Goal: Task Accomplishment & Management: Use online tool/utility

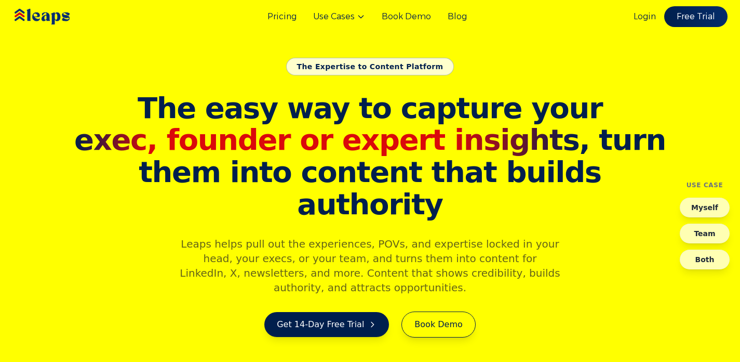
click at [632, 17] on div "Pricing Use Cases Book Demo Blog Login Free Trial" at bounding box center [370, 16] width 740 height 33
click at [642, 16] on link "Login" at bounding box center [645, 16] width 22 height 12
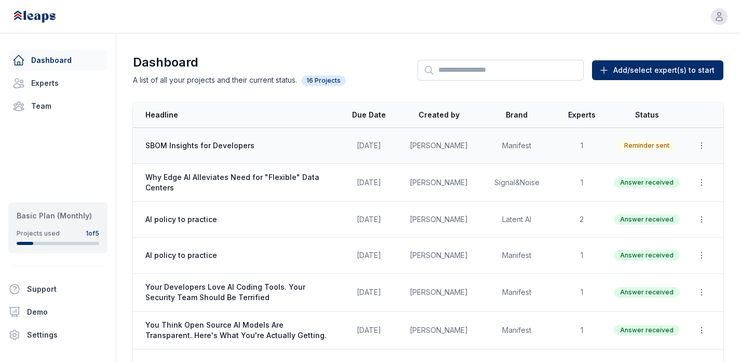
click at [205, 141] on span "SBOM Insights for Developers" at bounding box center [238, 145] width 186 height 10
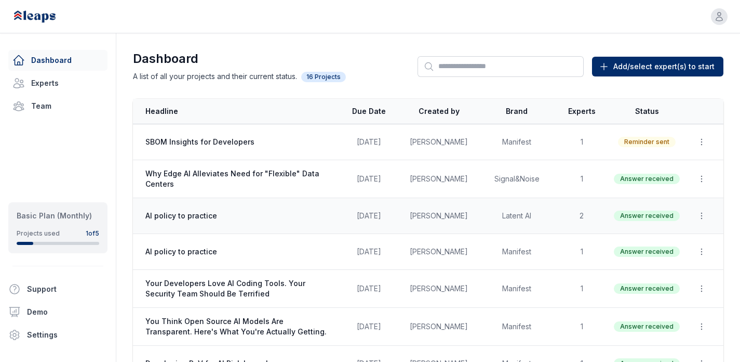
scroll to position [4, 0]
click at [491, 206] on td "Latent AI" at bounding box center [517, 215] width 78 height 36
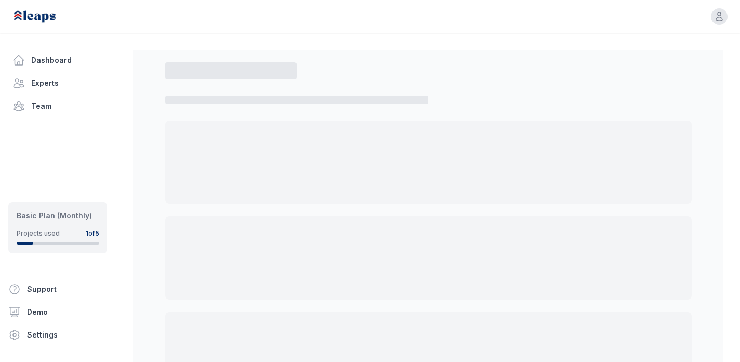
select select "*"
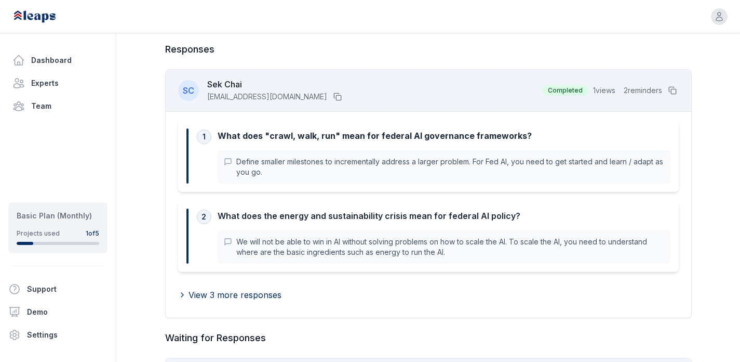
scroll to position [67, 0]
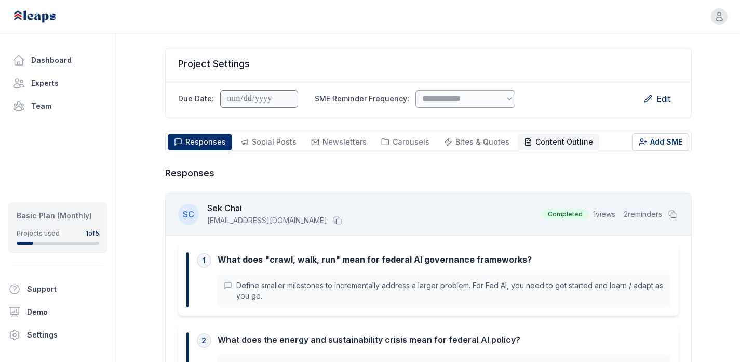
click at [565, 142] on span "Content Outline" at bounding box center [565, 141] width 58 height 9
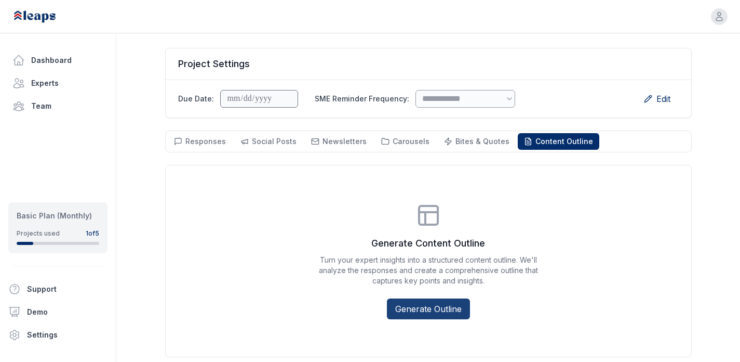
click at [446, 309] on button "Generate Outline" at bounding box center [428, 308] width 83 height 21
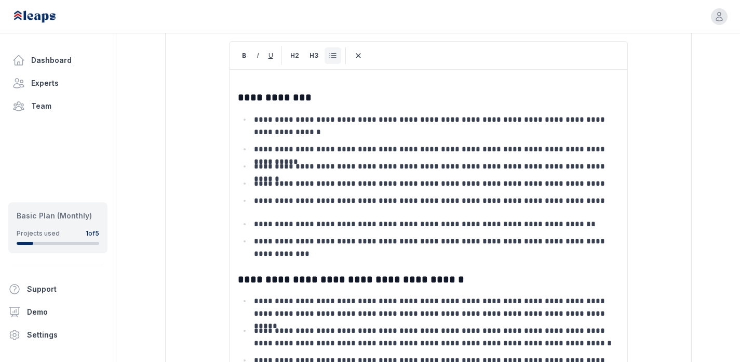
scroll to position [183, 0]
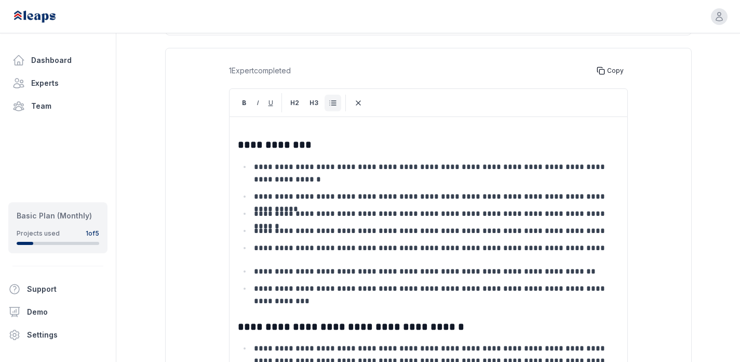
click at [604, 70] on icon at bounding box center [601, 71] width 8 height 8
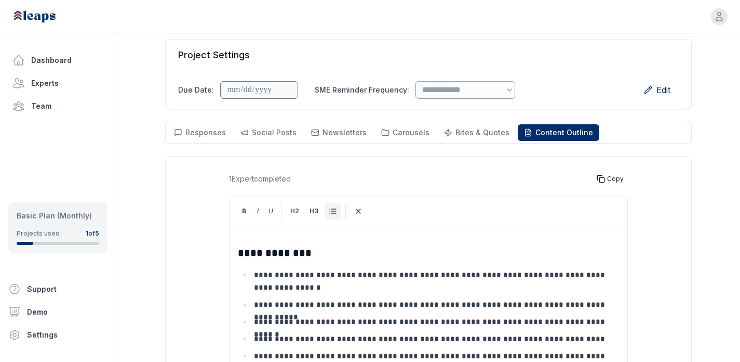
scroll to position [0, 0]
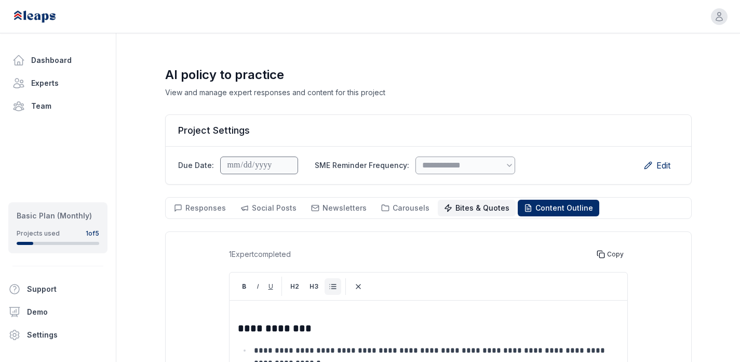
click at [467, 212] on span "Bites & Quotes Bites & Quotes" at bounding box center [483, 208] width 54 height 10
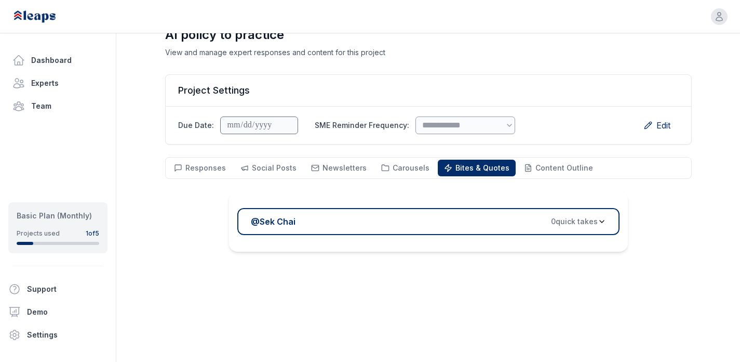
scroll to position [75, 0]
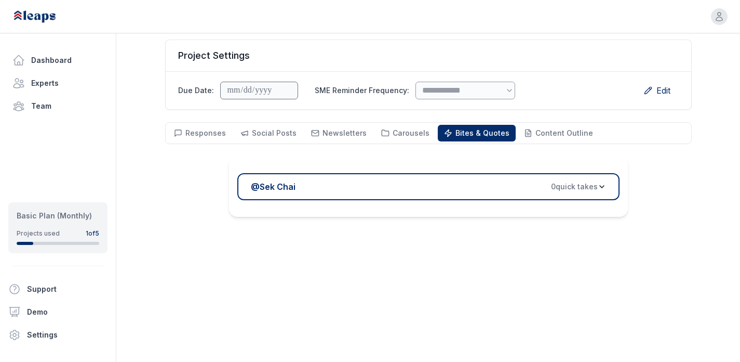
click at [577, 185] on span "0 quick take s" at bounding box center [574, 186] width 47 height 10
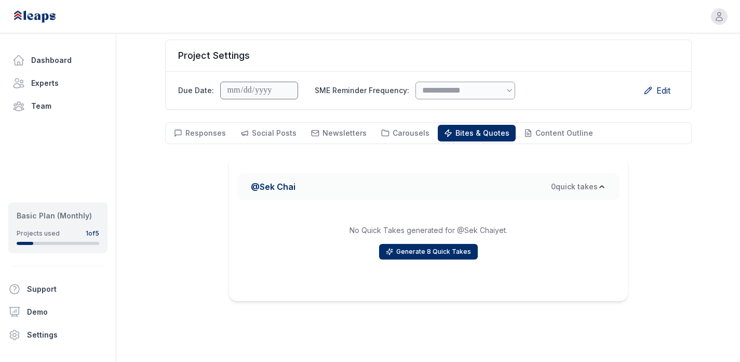
click at [653, 155] on div "**********" at bounding box center [428, 146] width 527 height 309
click at [195, 133] on span "Responses" at bounding box center [206, 132] width 41 height 9
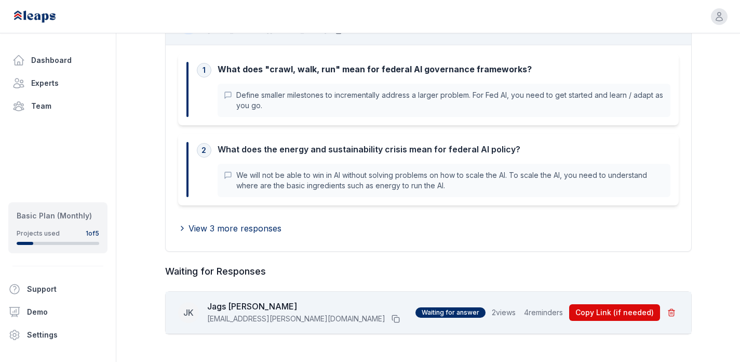
scroll to position [258, 0]
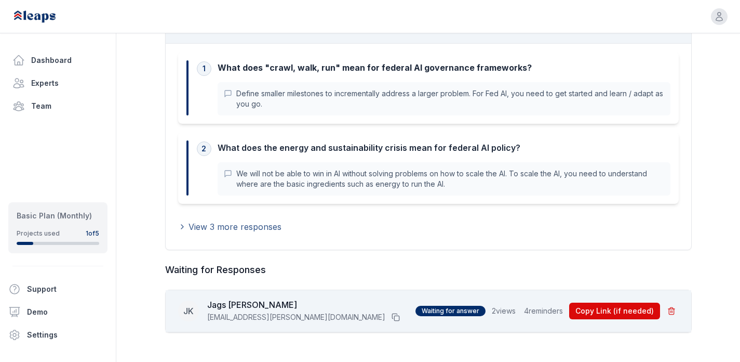
click at [219, 227] on span "View 3 more responses" at bounding box center [235, 226] width 93 height 12
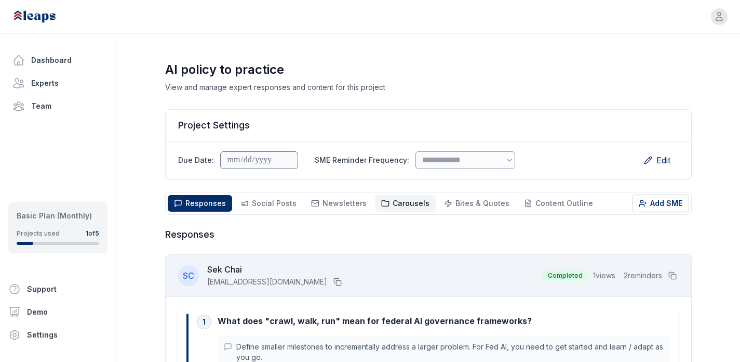
scroll to position [0, 0]
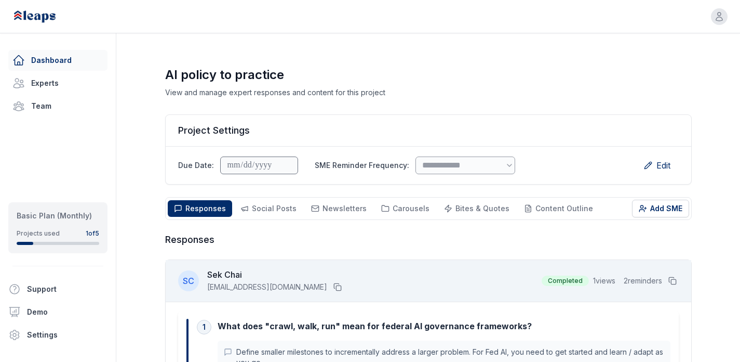
click at [51, 58] on link "Dashboard" at bounding box center [57, 60] width 99 height 21
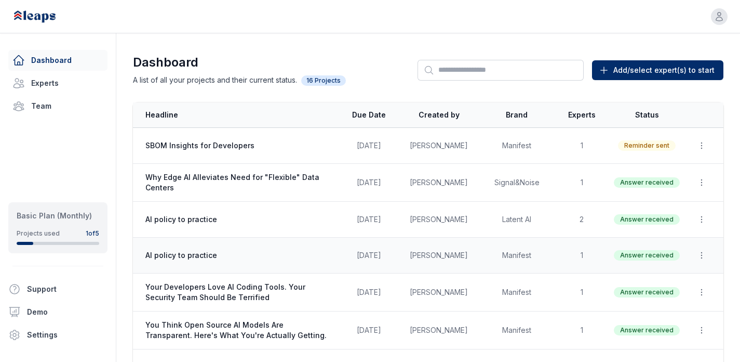
click at [629, 253] on span "Answer received" at bounding box center [647, 255] width 66 height 10
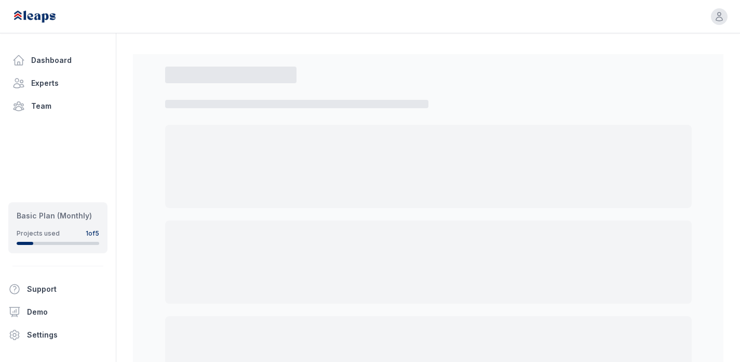
select select "*"
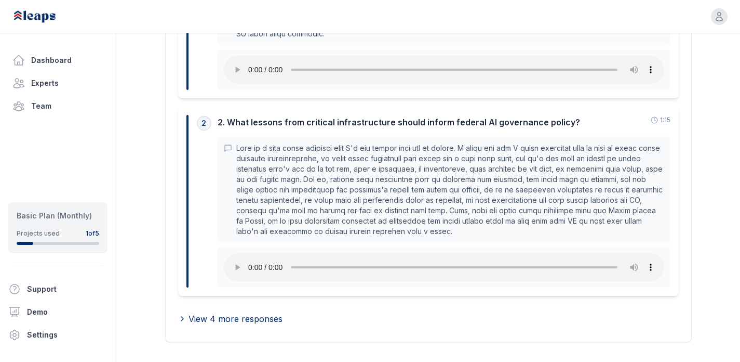
scroll to position [477, 0]
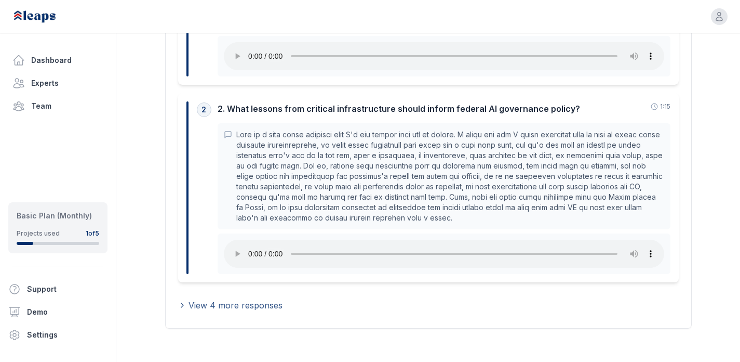
click at [213, 301] on span "View 4 more responses" at bounding box center [236, 305] width 94 height 12
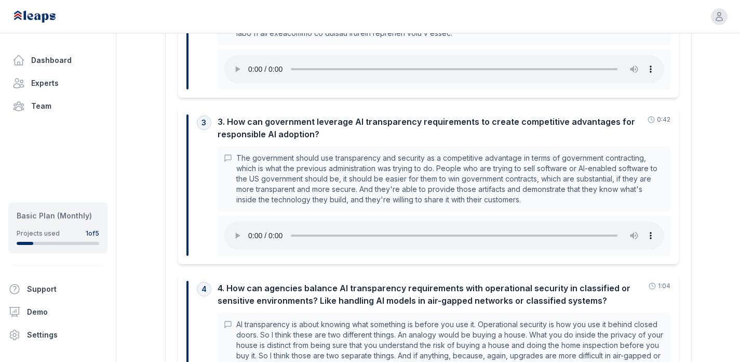
scroll to position [0, 0]
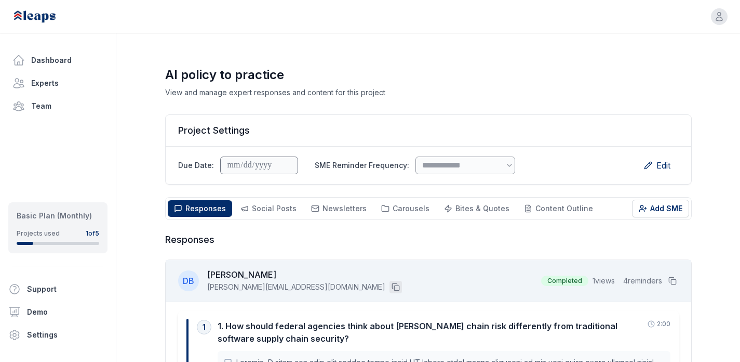
click at [392, 285] on icon at bounding box center [396, 287] width 8 height 8
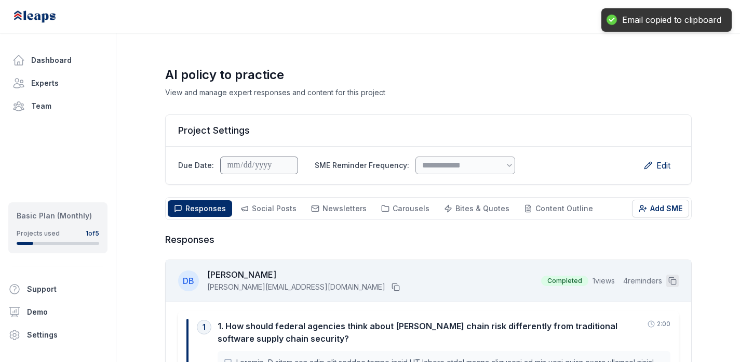
click at [673, 280] on icon at bounding box center [673, 280] width 8 height 8
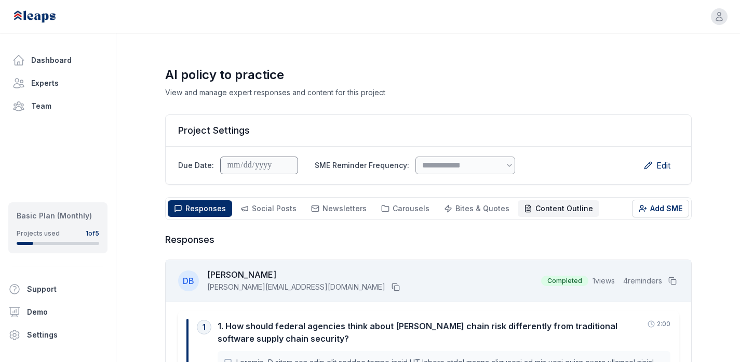
click at [536, 211] on span "Content Outline" at bounding box center [565, 208] width 58 height 9
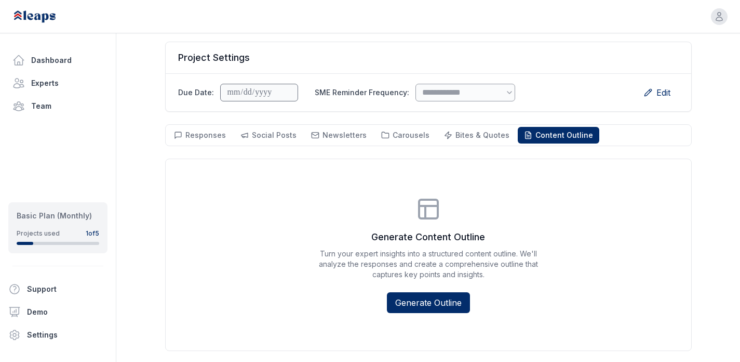
scroll to position [95, 0]
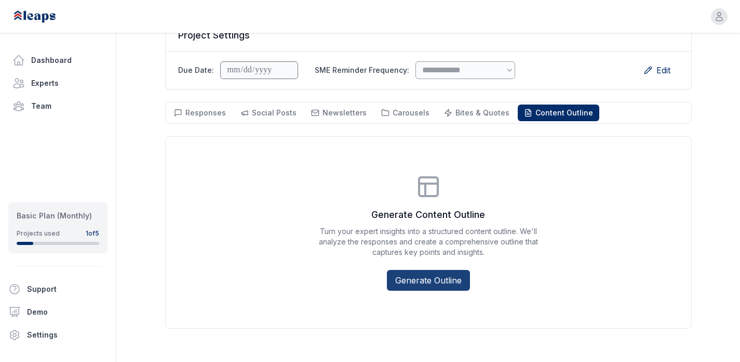
click at [438, 281] on button "Generate Outline" at bounding box center [428, 280] width 83 height 21
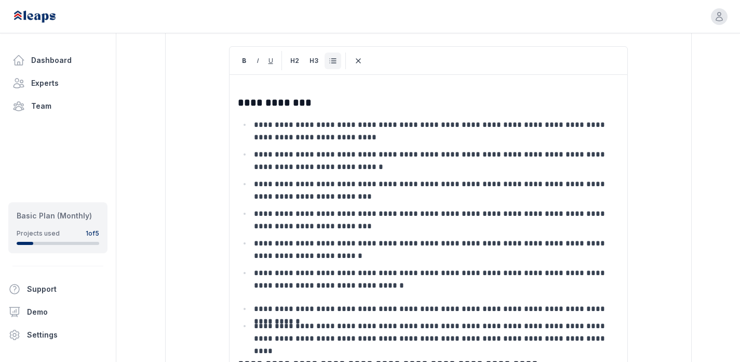
scroll to position [0, 0]
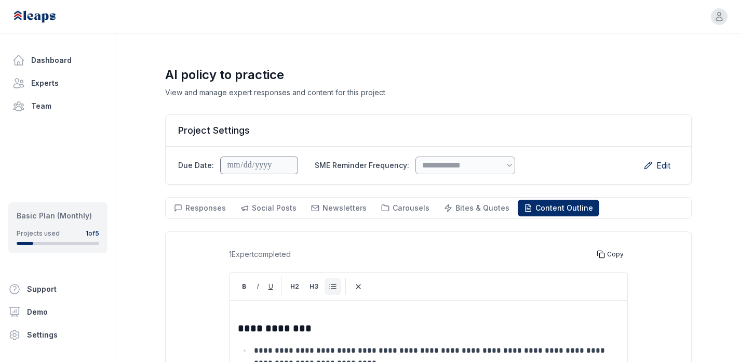
click at [614, 255] on span "Copy" at bounding box center [615, 253] width 17 height 11
click at [61, 64] on link "Dashboard" at bounding box center [57, 60] width 99 height 21
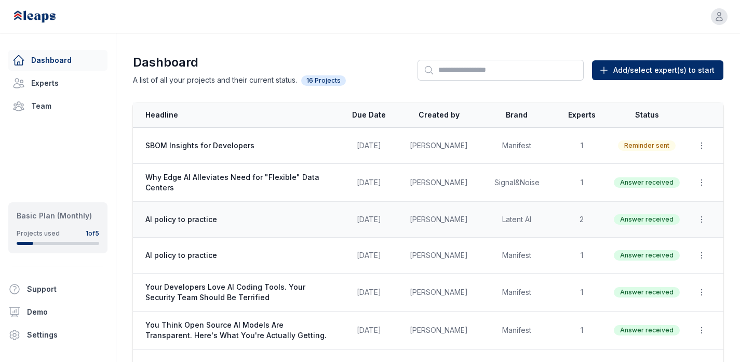
click at [641, 222] on span "Answer received" at bounding box center [647, 219] width 66 height 10
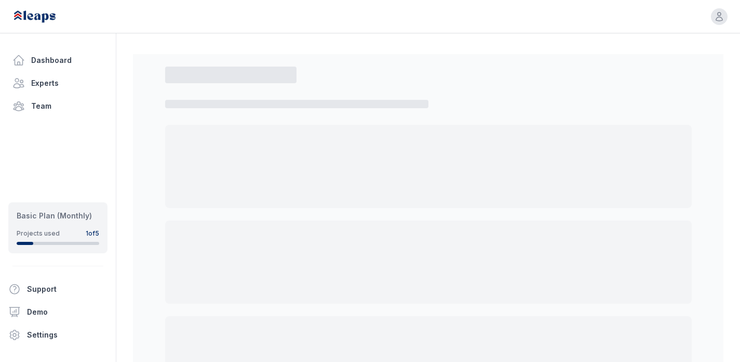
select select "*"
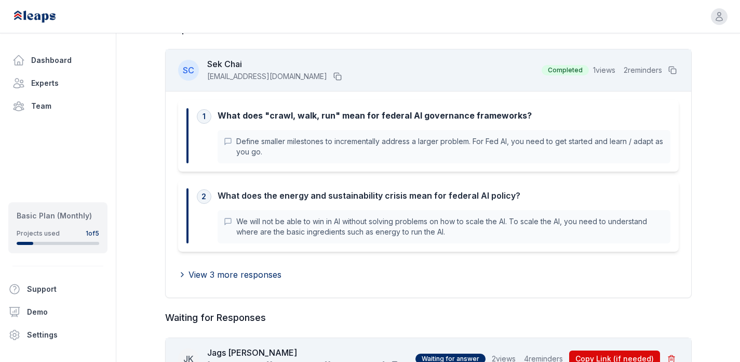
scroll to position [209, 0]
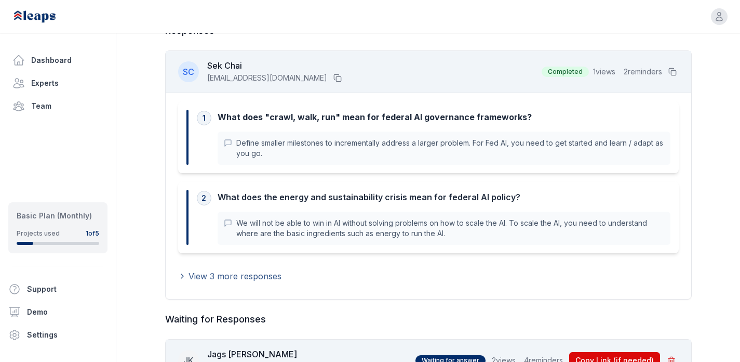
click at [189, 279] on span "View 3 more responses" at bounding box center [235, 276] width 93 height 12
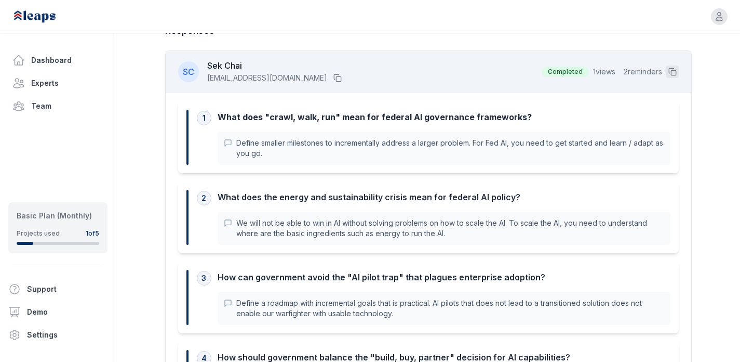
click at [674, 69] on icon at bounding box center [673, 72] width 8 height 8
